Goal: Find specific page/section: Find specific page/section

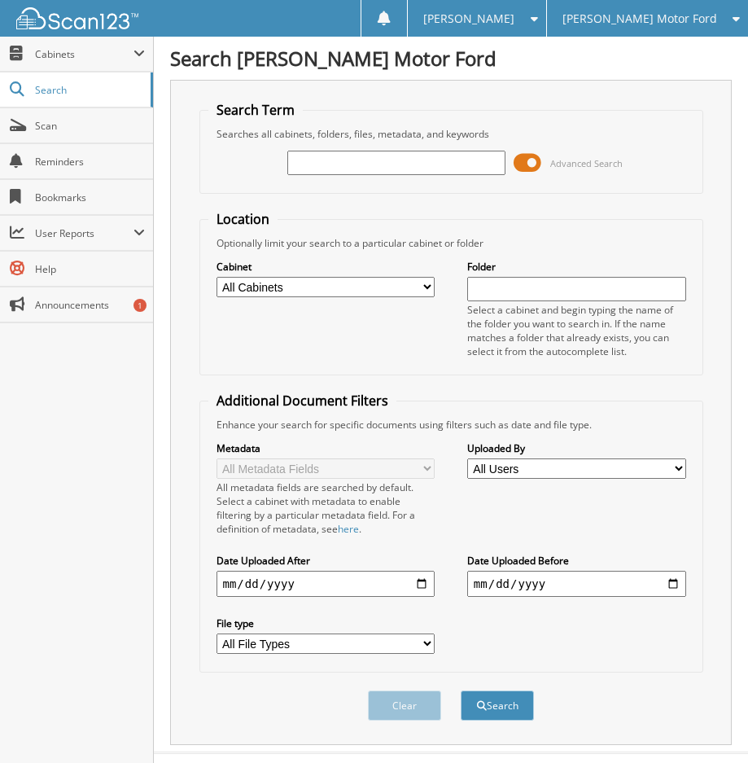
click at [527, 161] on span at bounding box center [528, 163] width 28 height 24
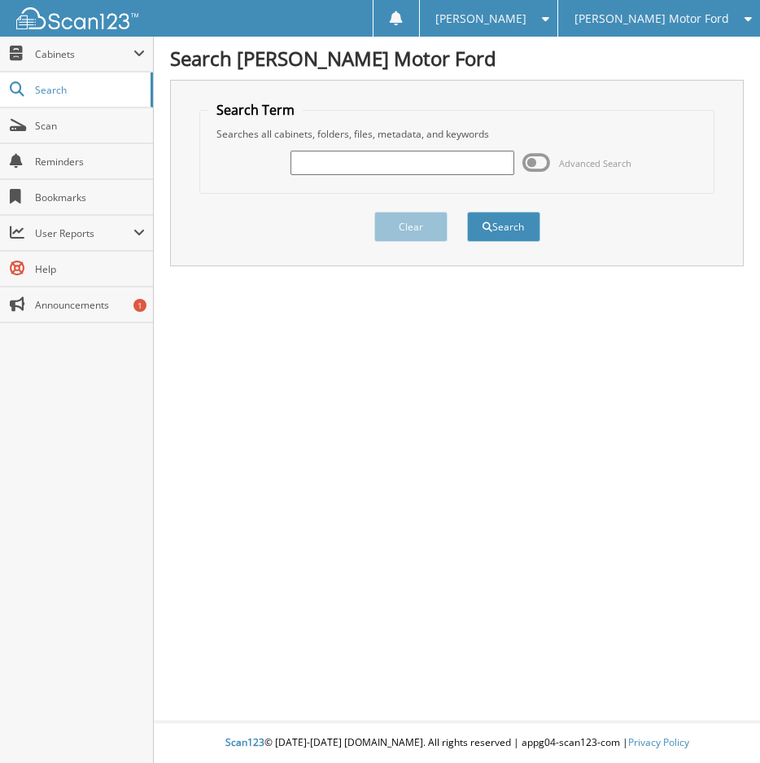
click at [372, 169] on input "text" at bounding box center [403, 163] width 224 height 24
paste input "BA14324"
type input "BA14324"
click at [497, 225] on button "Search" at bounding box center [503, 227] width 73 height 30
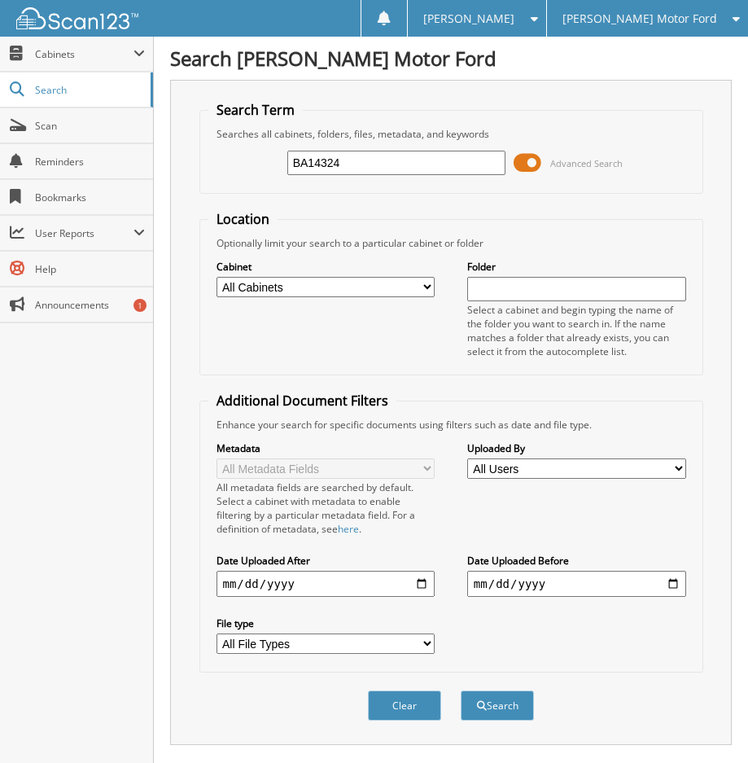
click at [533, 163] on span at bounding box center [528, 163] width 28 height 24
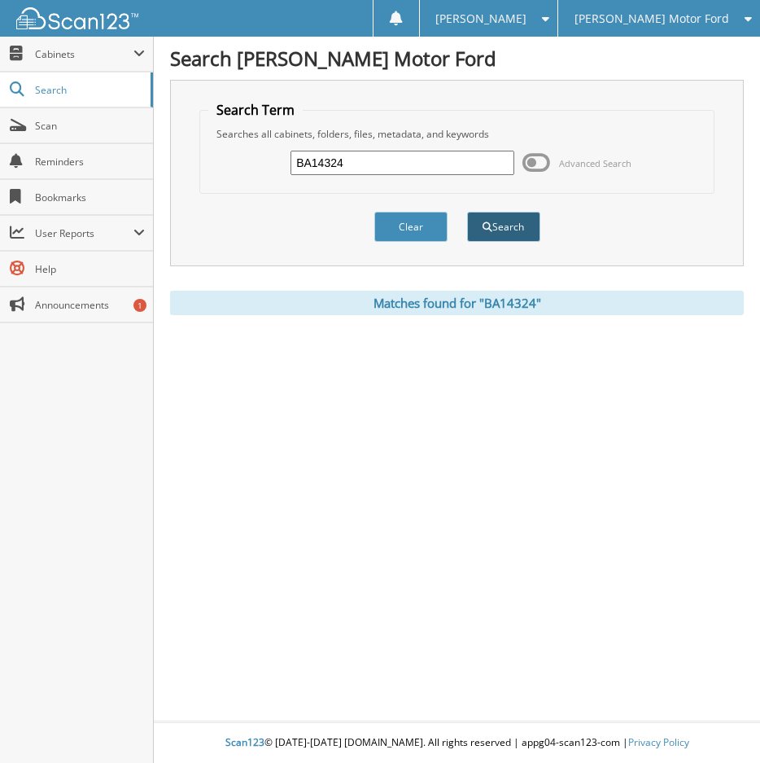
click at [516, 238] on button "Search" at bounding box center [503, 227] width 73 height 30
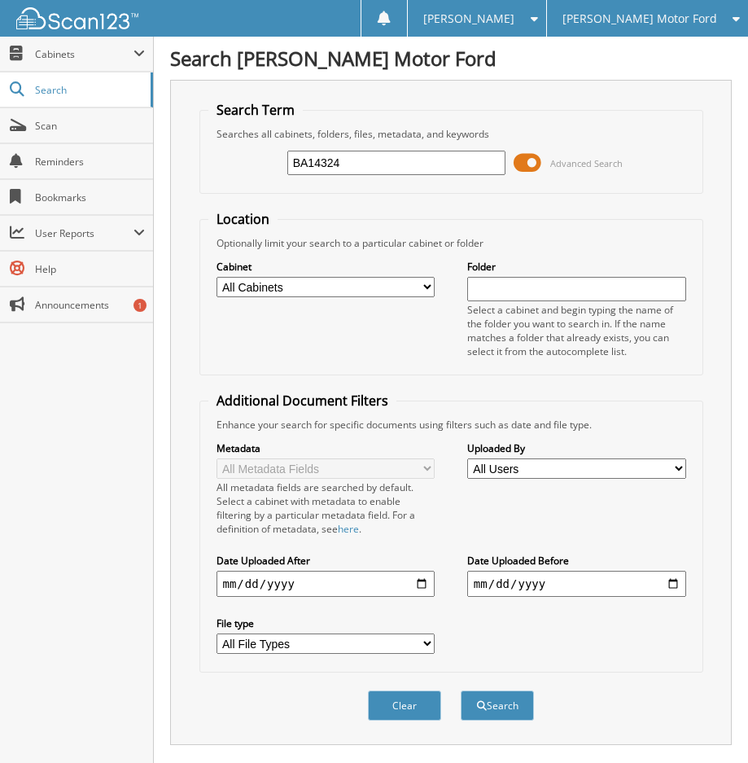
drag, startPoint x: 370, startPoint y: 169, endPoint x: 266, endPoint y: 173, distance: 103.5
click at [254, 163] on div "BA14324 Advanced Search" at bounding box center [451, 163] width 486 height 44
type input "SERVANDO"
click at [461, 690] on button "Search" at bounding box center [497, 705] width 73 height 30
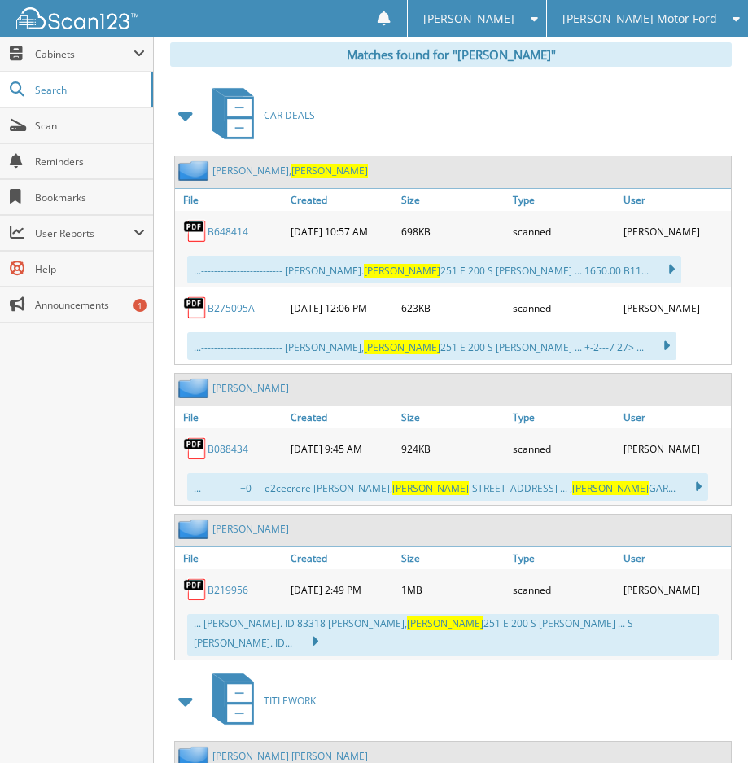
scroll to position [523, 0]
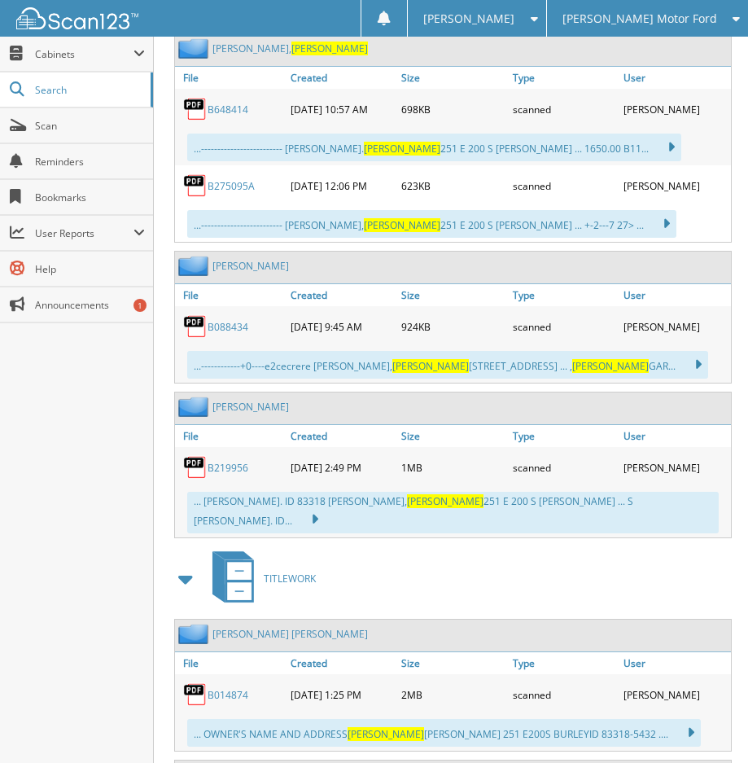
click at [186, 567] on span at bounding box center [186, 578] width 23 height 29
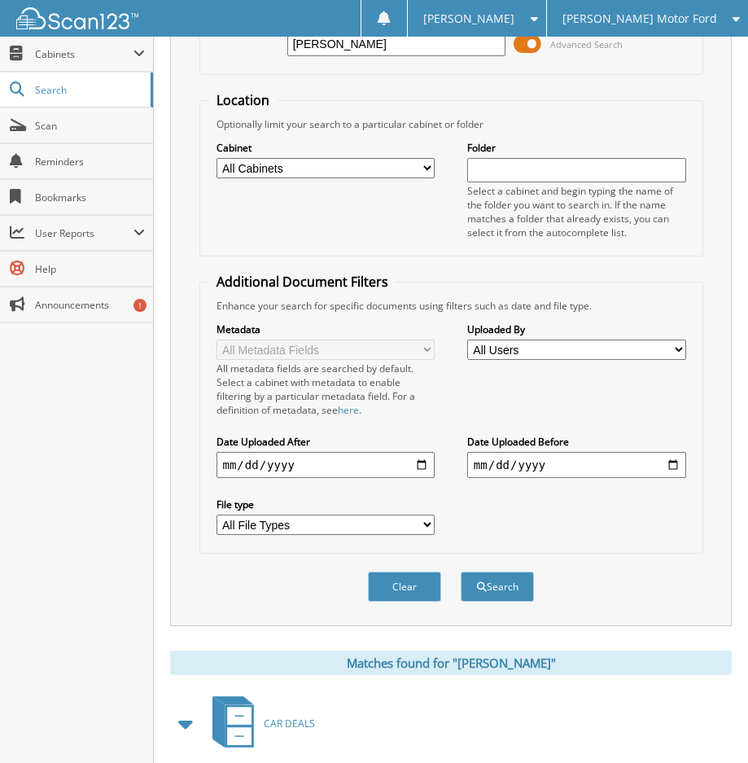
scroll to position [0, 0]
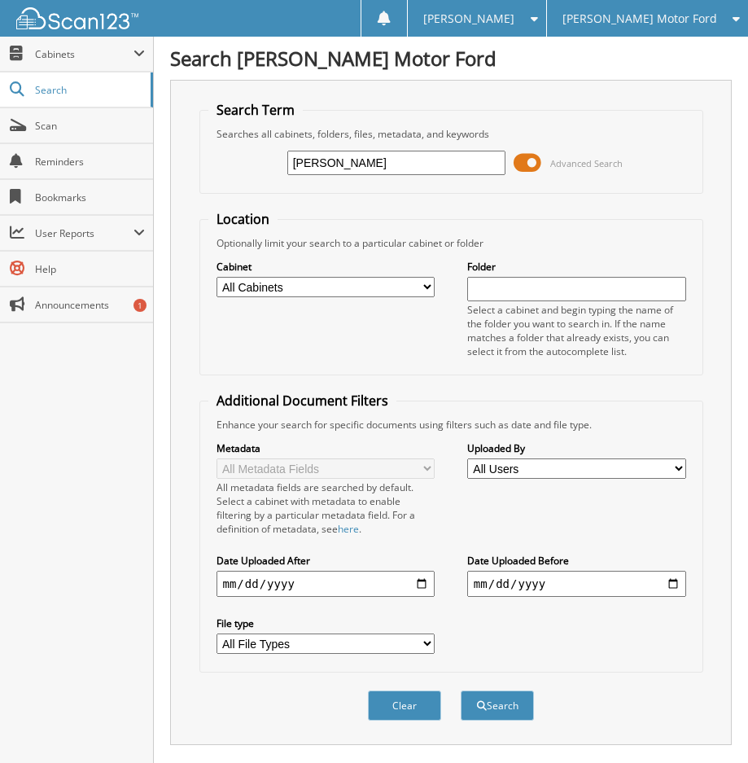
drag, startPoint x: 370, startPoint y: 162, endPoint x: 268, endPoint y: 159, distance: 102.6
click at [268, 159] on div "SERVANDO Advanced Search" at bounding box center [451, 163] width 486 height 44
drag, startPoint x: 345, startPoint y: 176, endPoint x: 338, endPoint y: 169, distance: 9.8
click at [339, 170] on div "SERVANDO" at bounding box center [396, 163] width 219 height 28
click at [335, 165] on input "SERVANDO" at bounding box center [396, 163] width 219 height 24
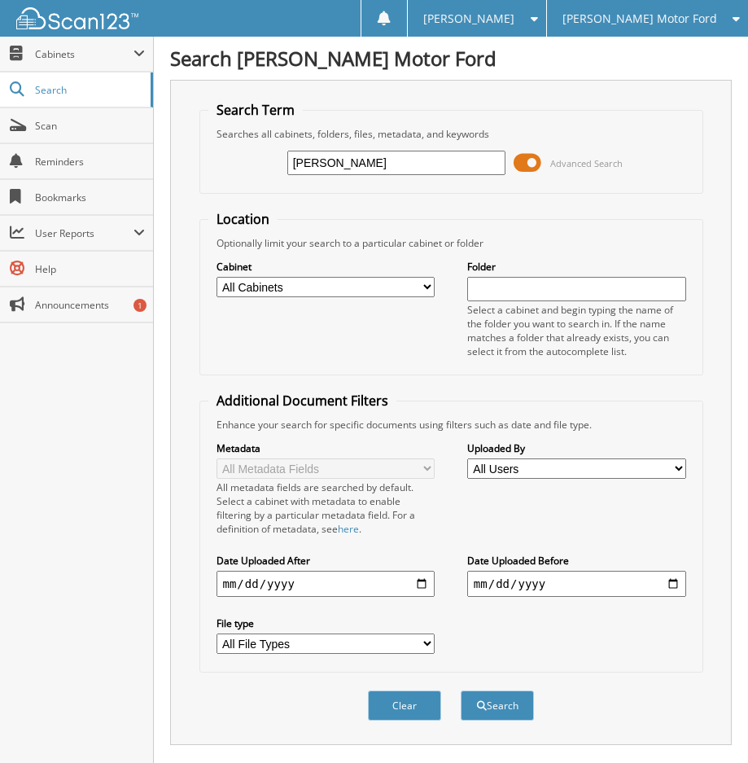
click at [335, 165] on input "SERVANDO" at bounding box center [396, 163] width 219 height 24
paste input "1FTFW1RG2NFA14324"
type input "1FTFW1RG2NFA14324"
click at [510, 712] on button "Search" at bounding box center [497, 705] width 73 height 30
click at [532, 164] on span at bounding box center [528, 163] width 28 height 24
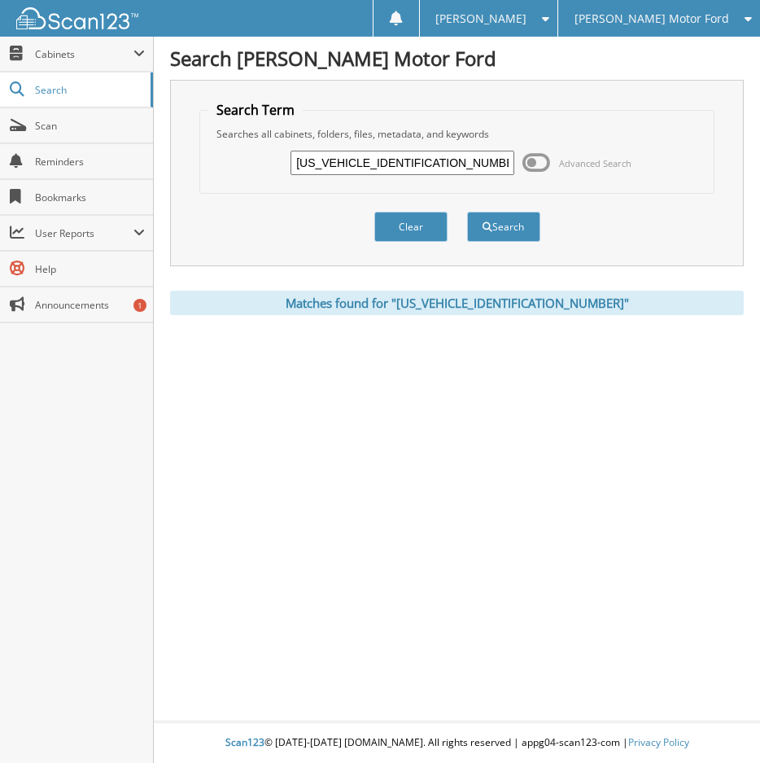
drag, startPoint x: 425, startPoint y: 164, endPoint x: 278, endPoint y: 155, distance: 147.6
click at [278, 155] on div "[US_VEHICLE_IDENTIFICATION_NUMBER] Advanced Search" at bounding box center [456, 163] width 497 height 44
type input "SERRANDO"
click at [467, 212] on button "Search" at bounding box center [503, 227] width 73 height 30
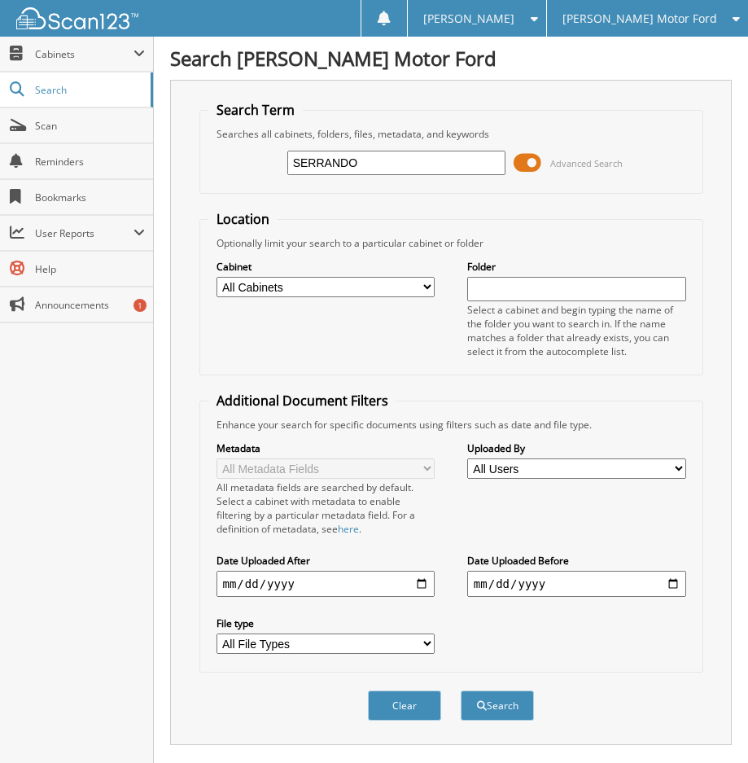
click at [532, 164] on span at bounding box center [528, 163] width 28 height 24
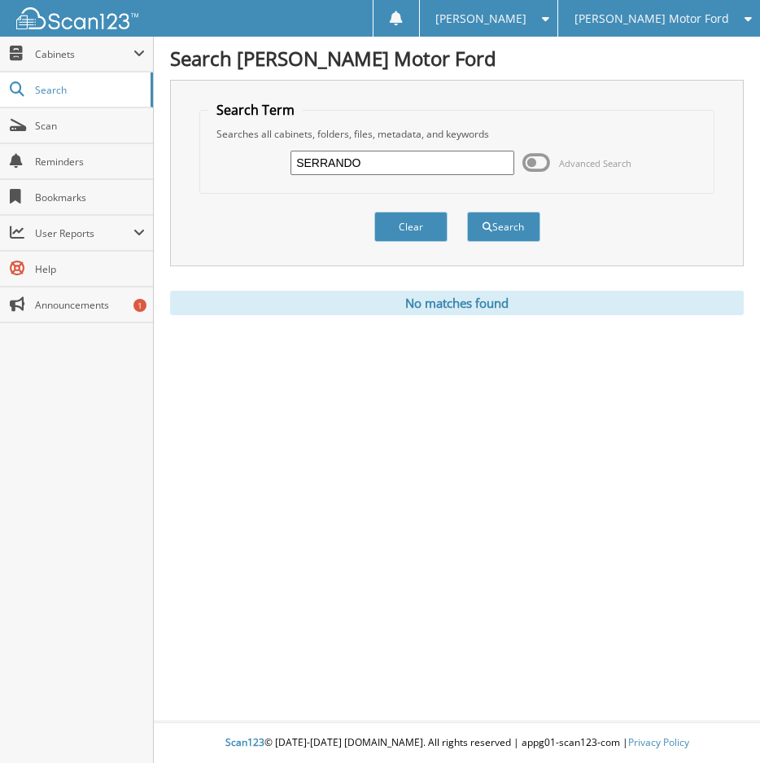
click at [317, 162] on input "SERRANDO" at bounding box center [403, 163] width 224 height 24
paste input "BA14324"
type input "BA14324"
click at [509, 224] on button "Search" at bounding box center [503, 227] width 73 height 30
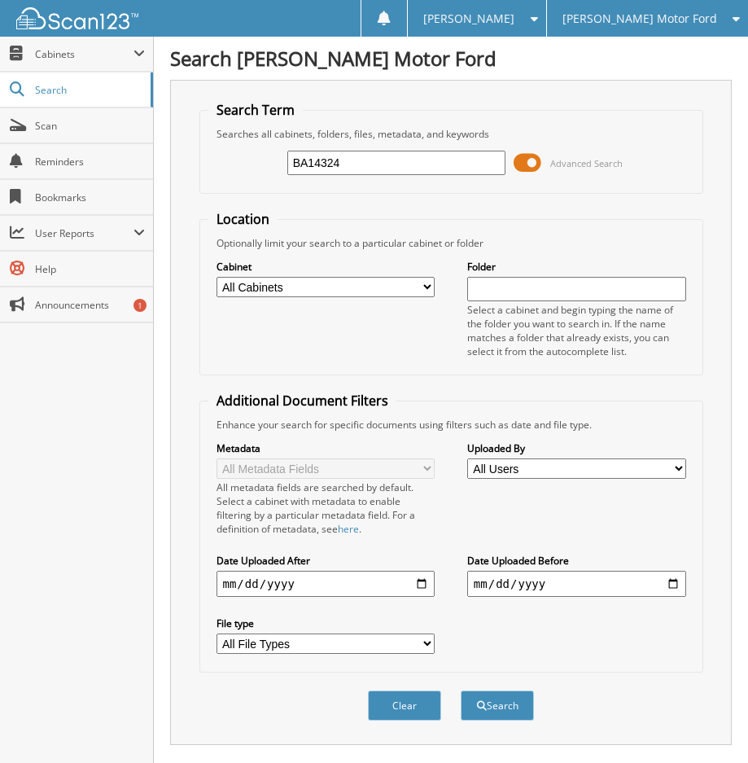
click at [529, 171] on span at bounding box center [528, 163] width 28 height 24
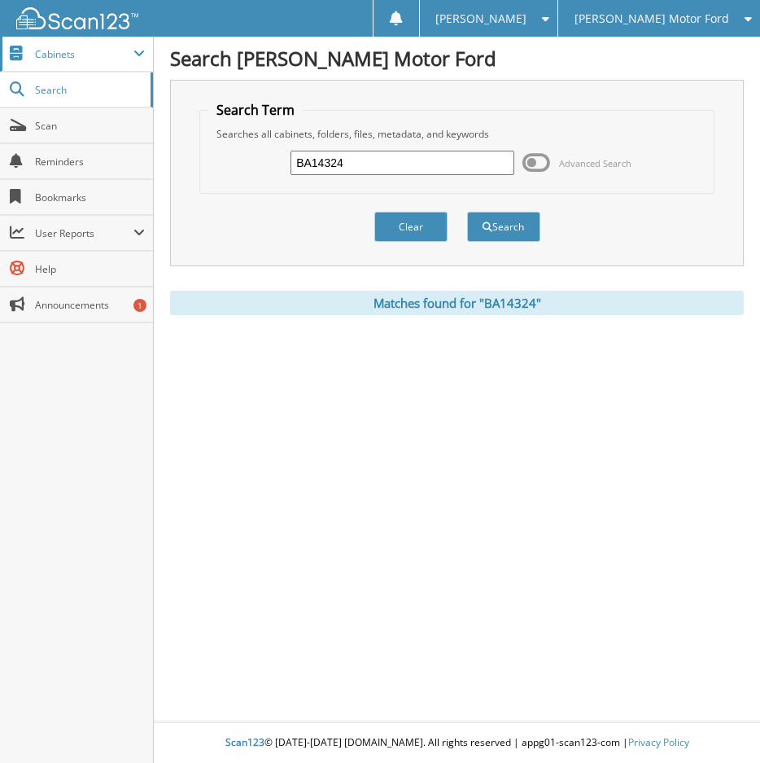
click at [80, 59] on span "Cabinets" at bounding box center [84, 54] width 99 height 14
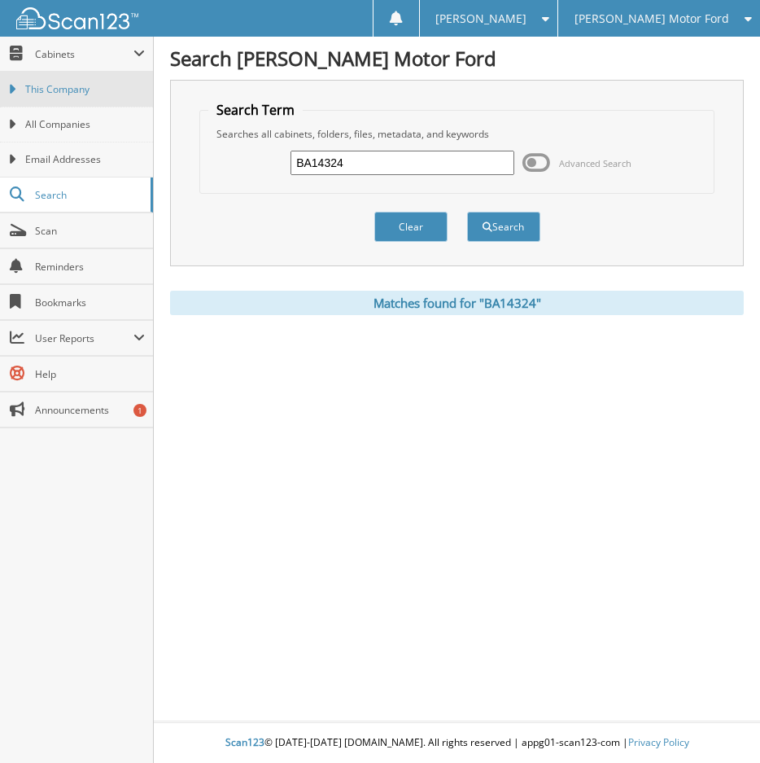
click at [95, 94] on span "This Company" at bounding box center [85, 89] width 120 height 15
